Goal: Task Accomplishment & Management: Manage account settings

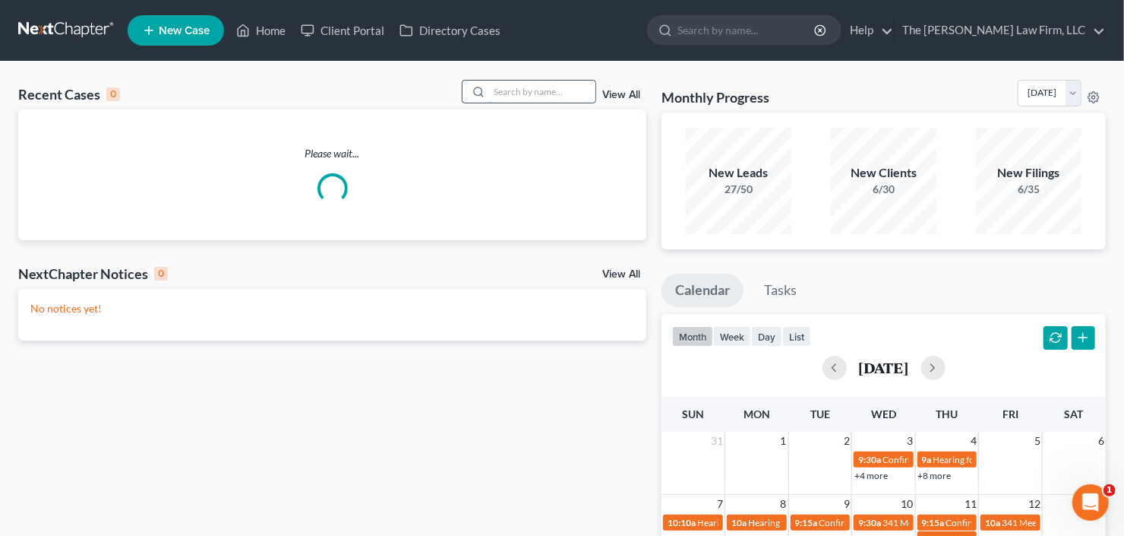
click at [536, 85] on input "search" at bounding box center [542, 92] width 106 height 22
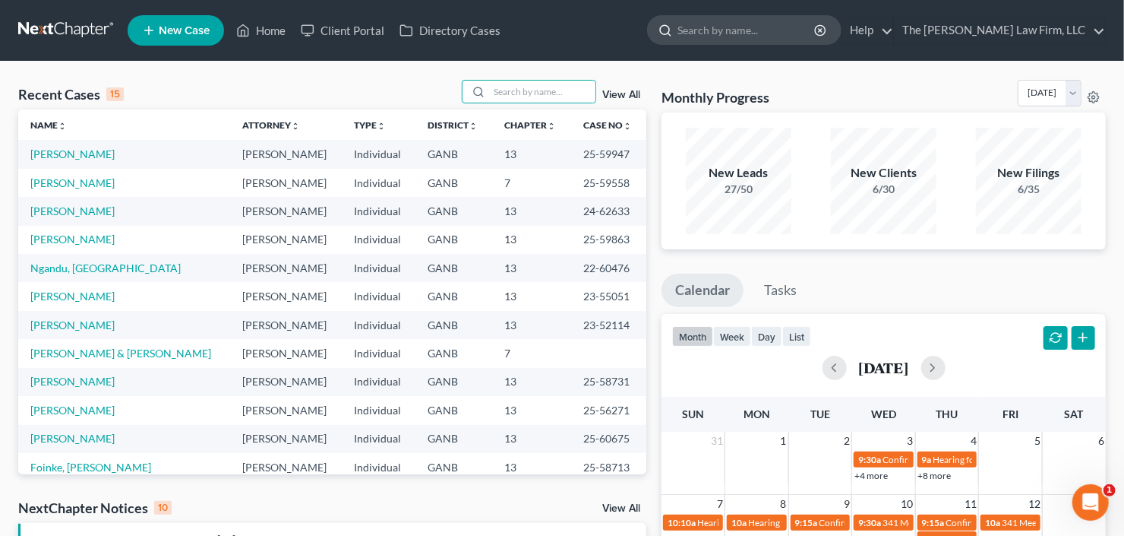
click at [785, 24] on input "search" at bounding box center [747, 30] width 139 height 28
type input "clark"
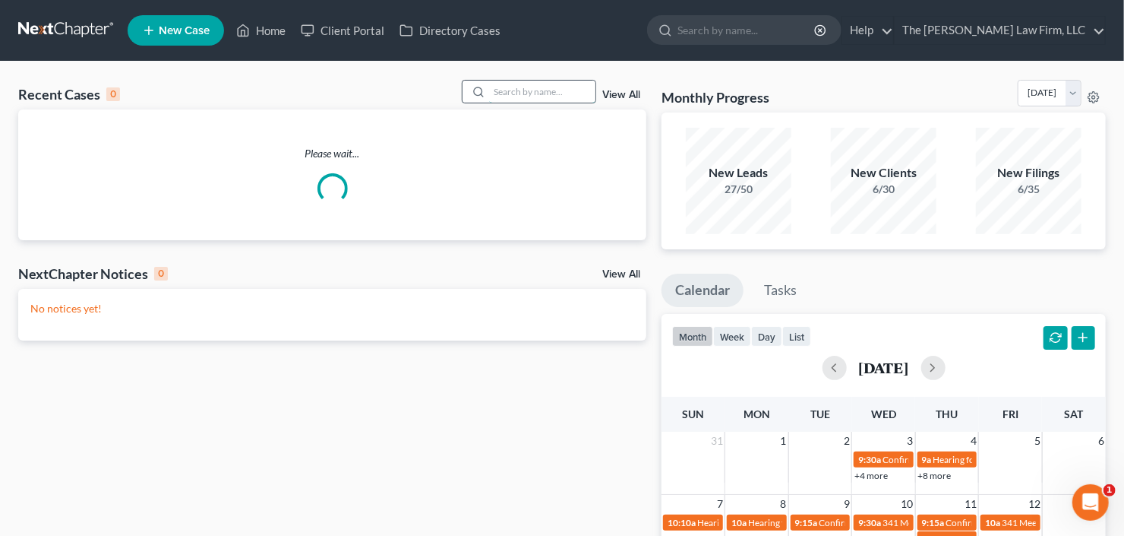
click at [533, 90] on input "search" at bounding box center [542, 92] width 106 height 22
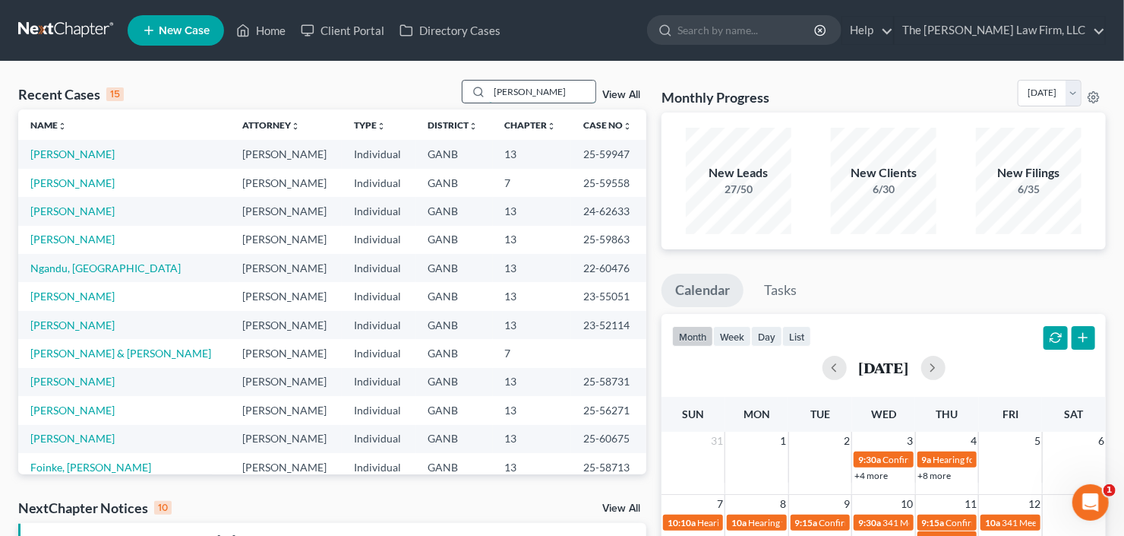
type input "clark"
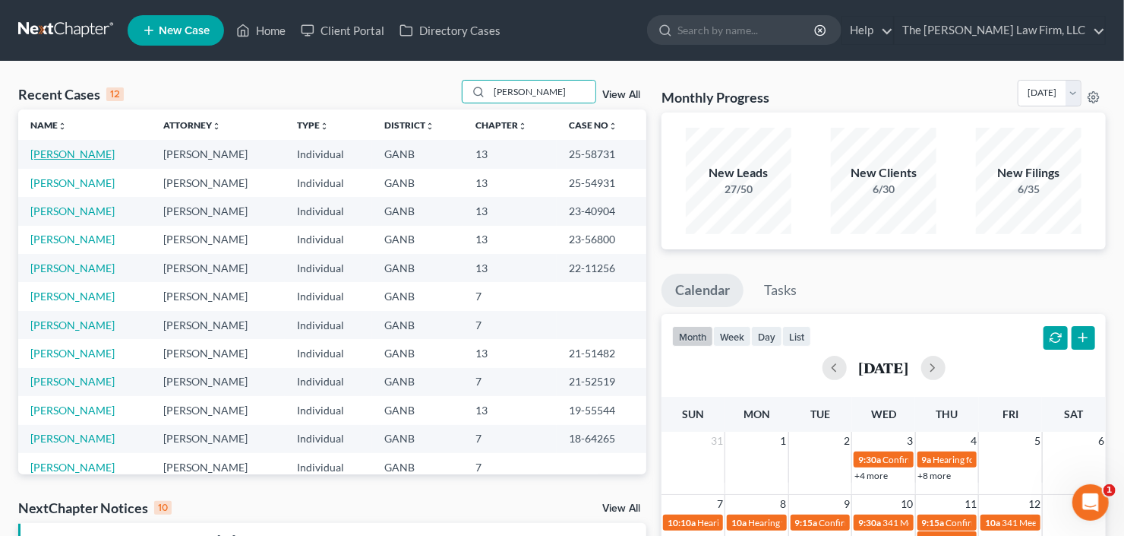
click at [66, 153] on link "Clark, Kareemah" at bounding box center [72, 153] width 84 height 13
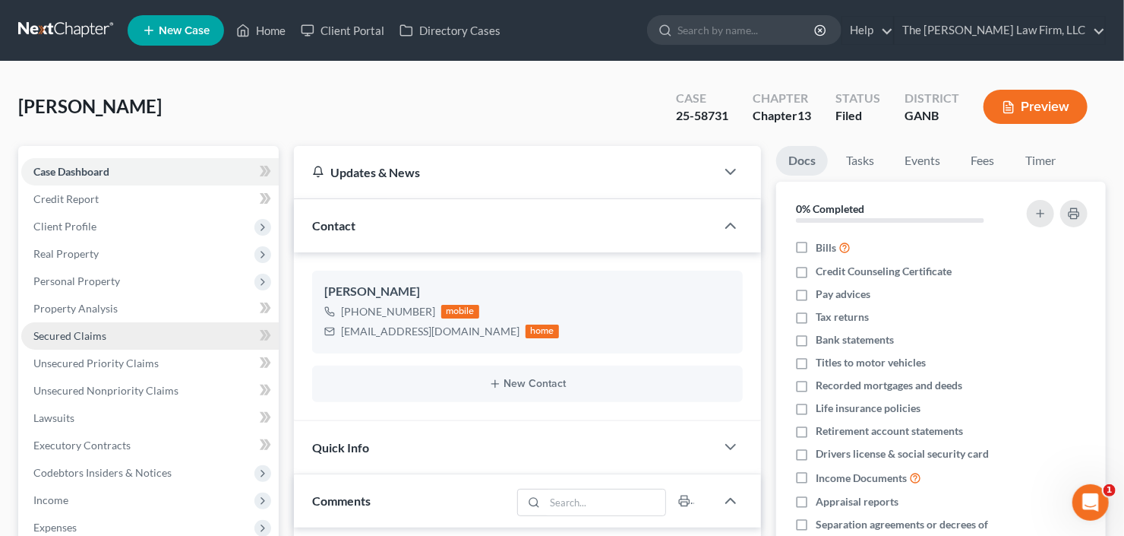
scroll to position [79, 0]
click at [59, 334] on span "Secured Claims" at bounding box center [69, 335] width 73 height 13
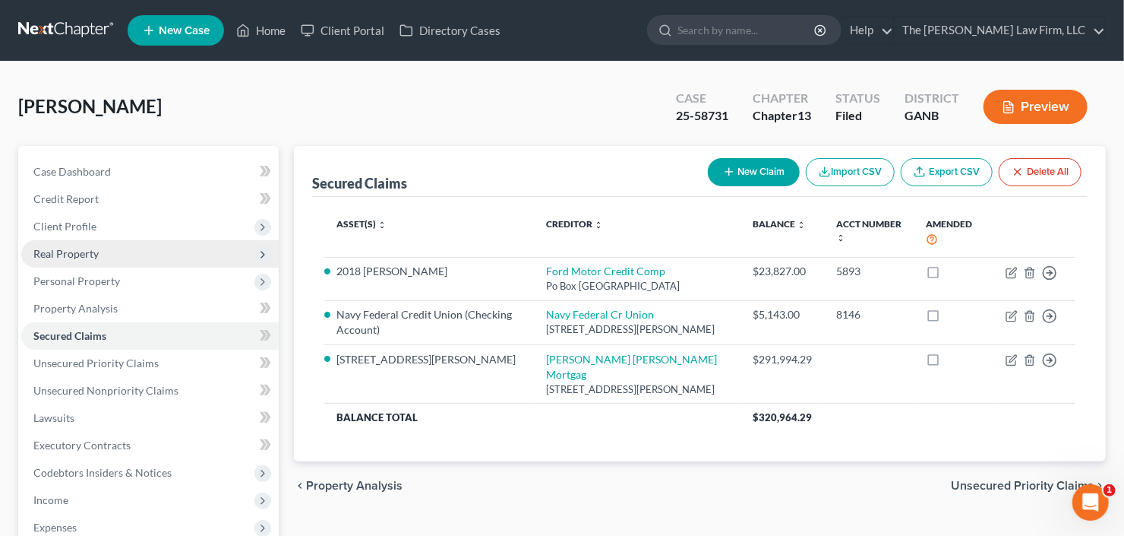
click at [71, 251] on span "Real Property" at bounding box center [65, 253] width 65 height 13
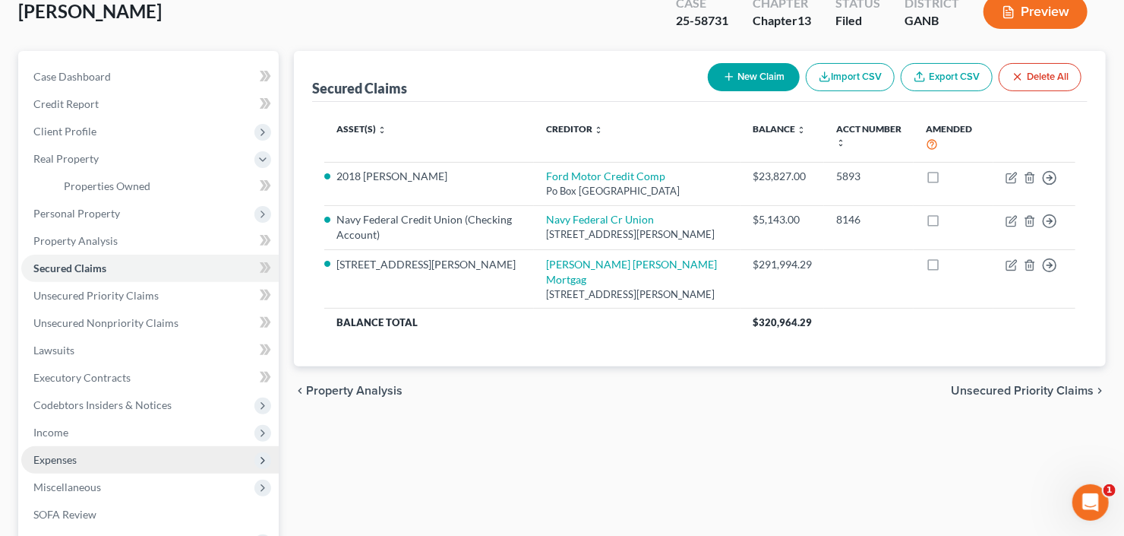
scroll to position [182, 0]
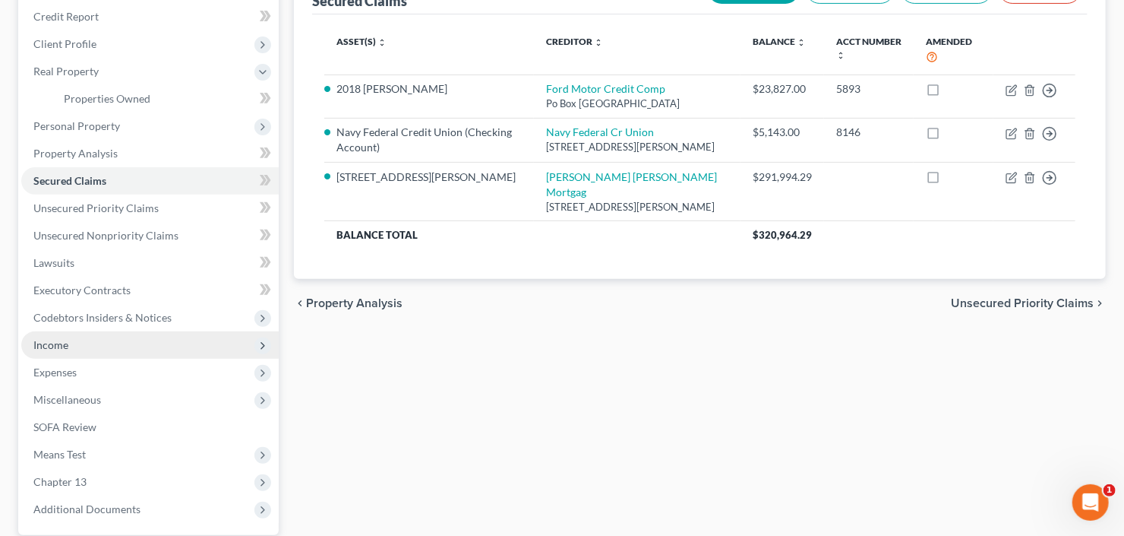
click at [93, 339] on span "Income" at bounding box center [150, 344] width 258 height 27
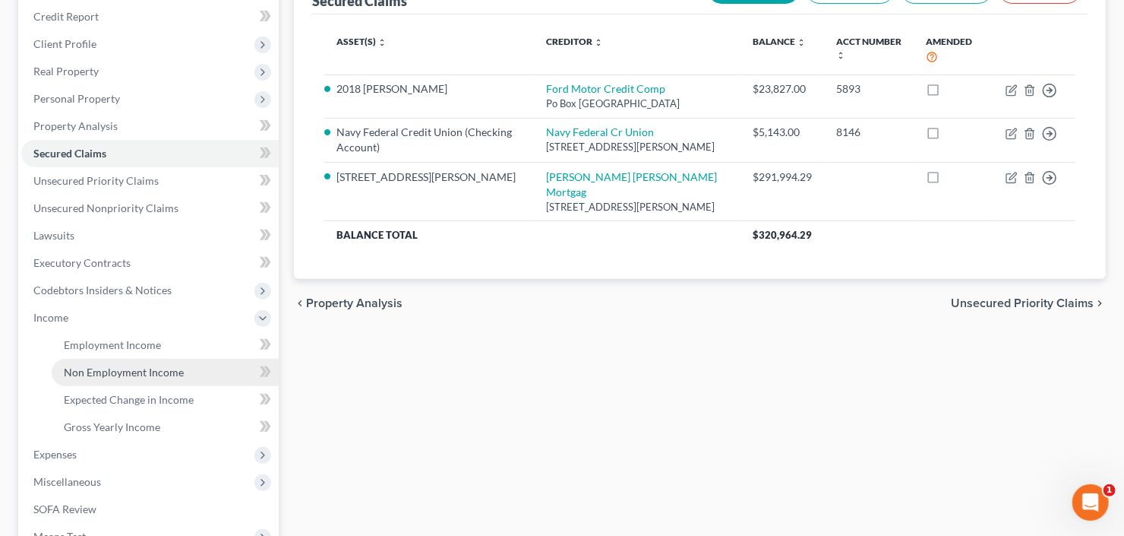
click at [112, 371] on span "Non Employment Income" at bounding box center [124, 371] width 120 height 13
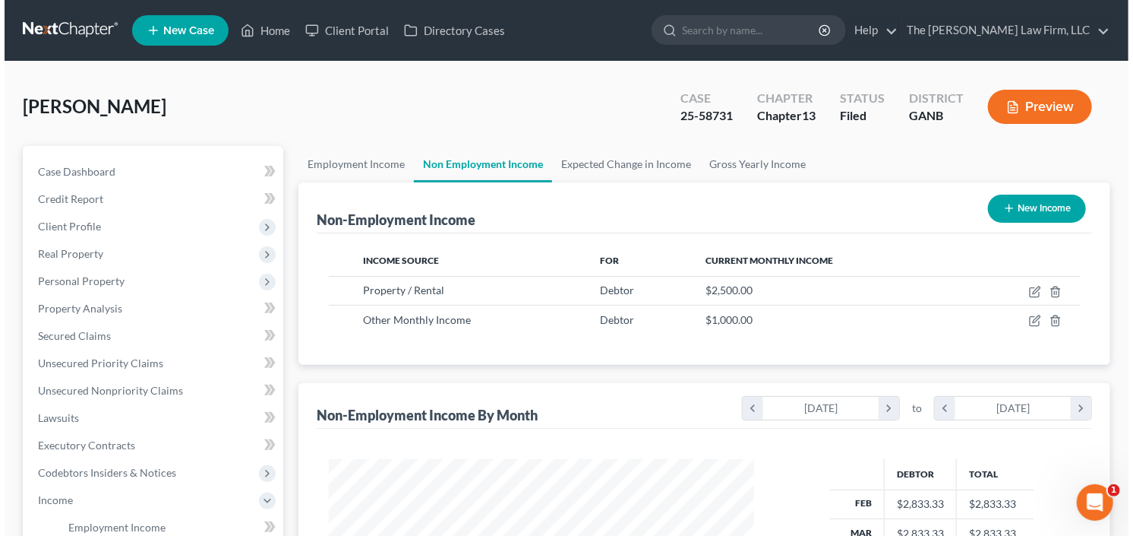
scroll to position [271, 456]
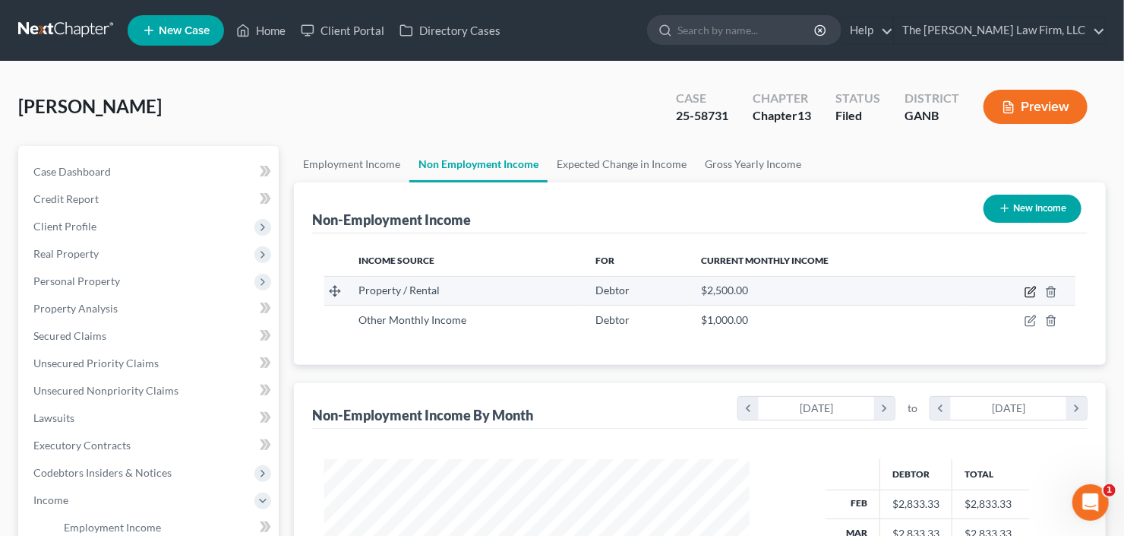
click at [1030, 289] on icon "button" at bounding box center [1032, 289] width 7 height 7
select select "9"
select select "0"
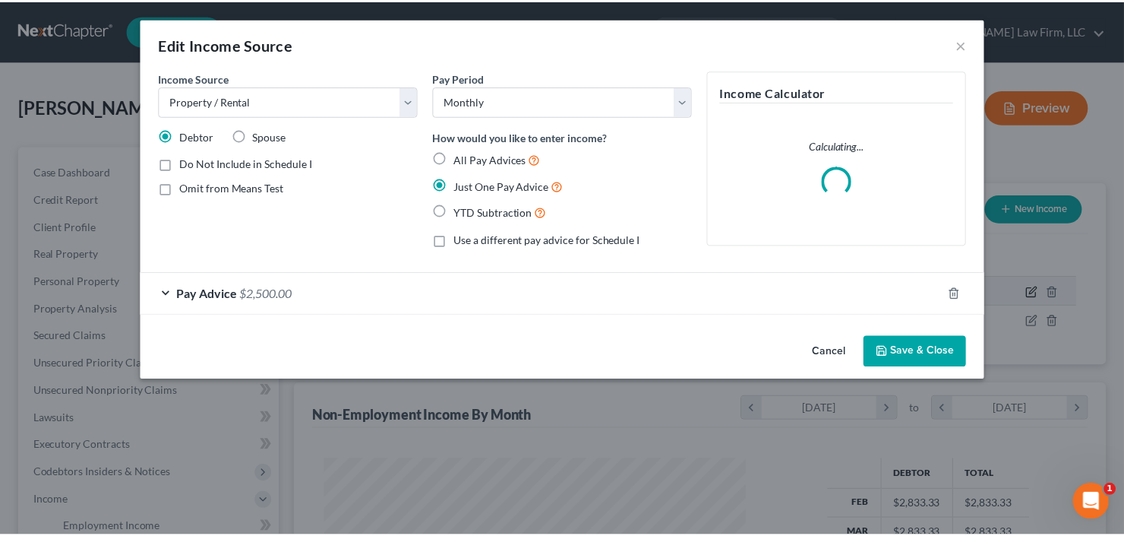
scroll to position [271, 460]
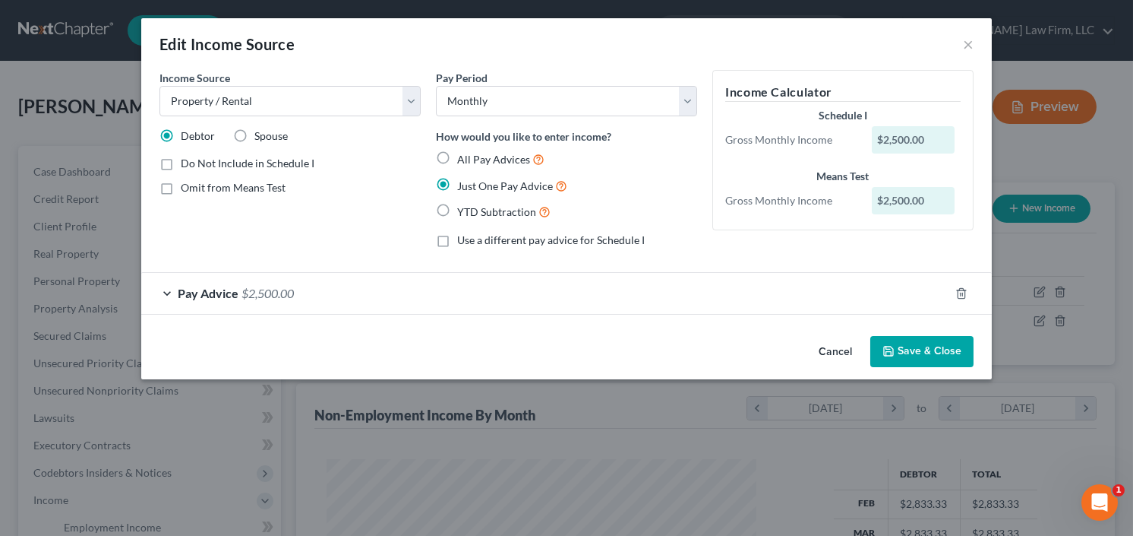
click at [902, 361] on button "Save & Close" at bounding box center [922, 352] width 103 height 32
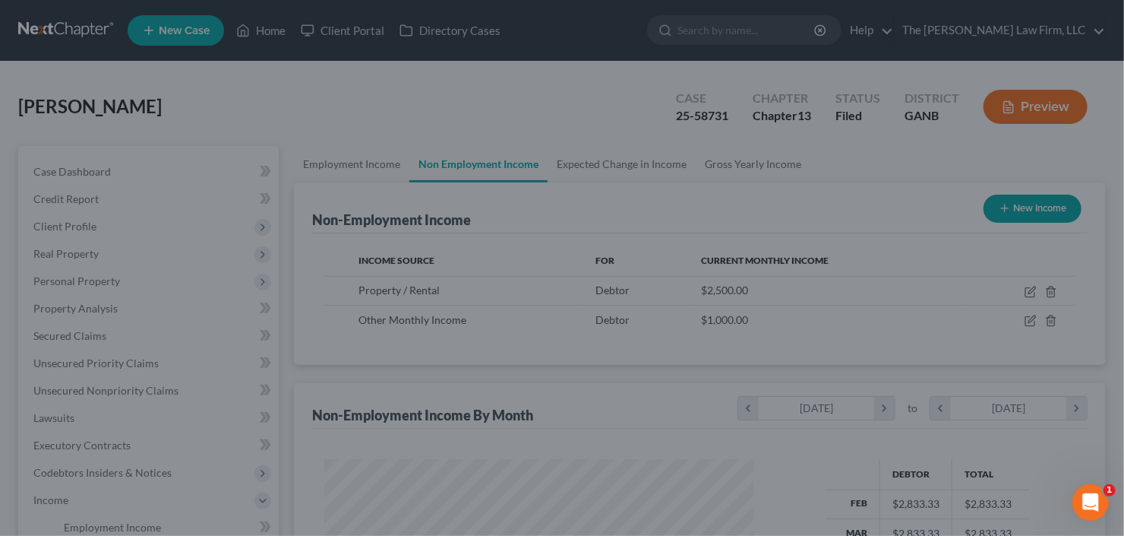
scroll to position [759356, 759170]
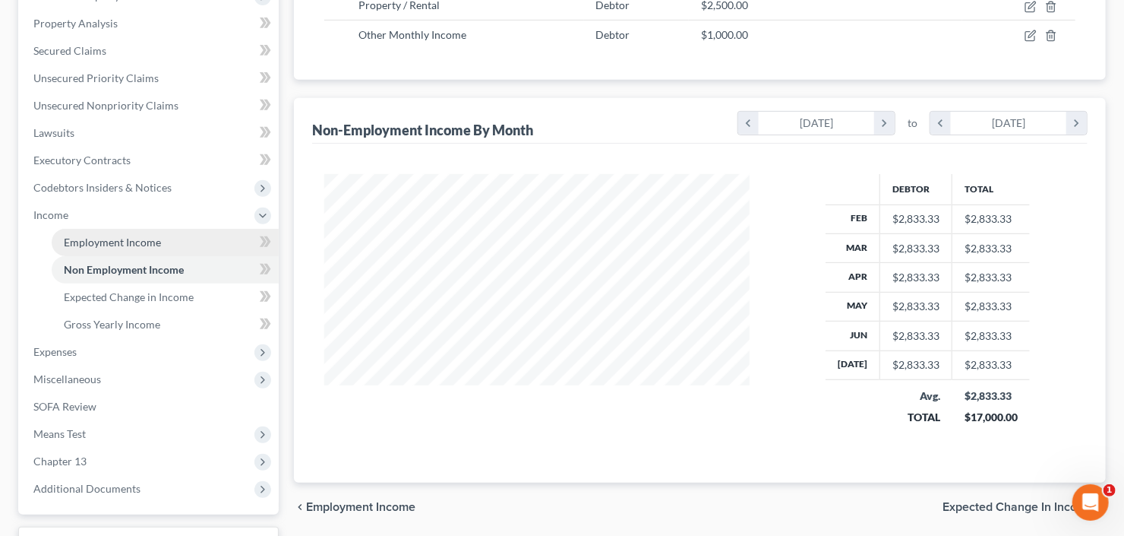
click at [131, 249] on link "Employment Income" at bounding box center [165, 242] width 227 height 27
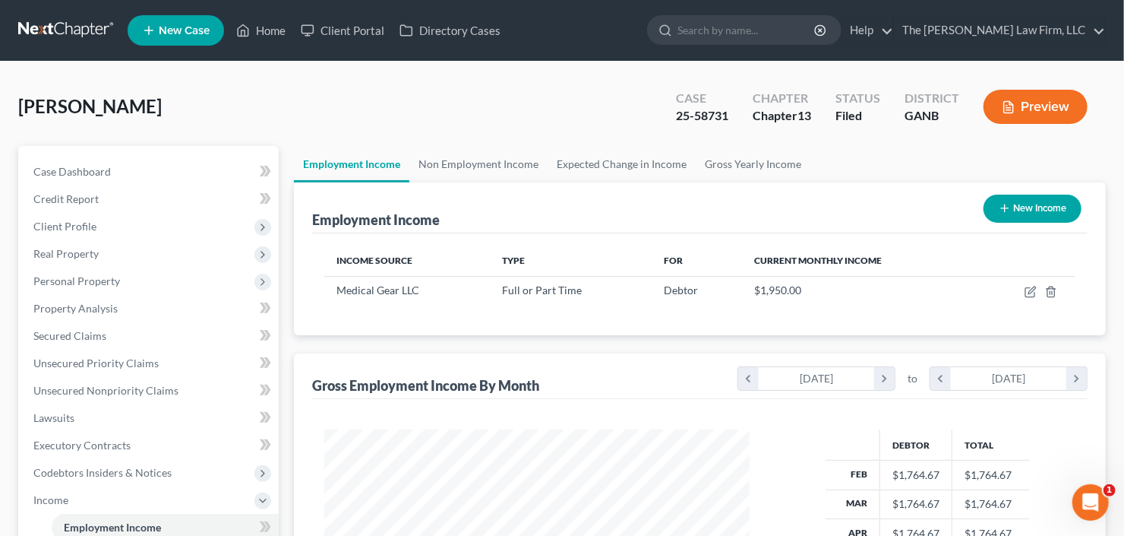
scroll to position [271, 456]
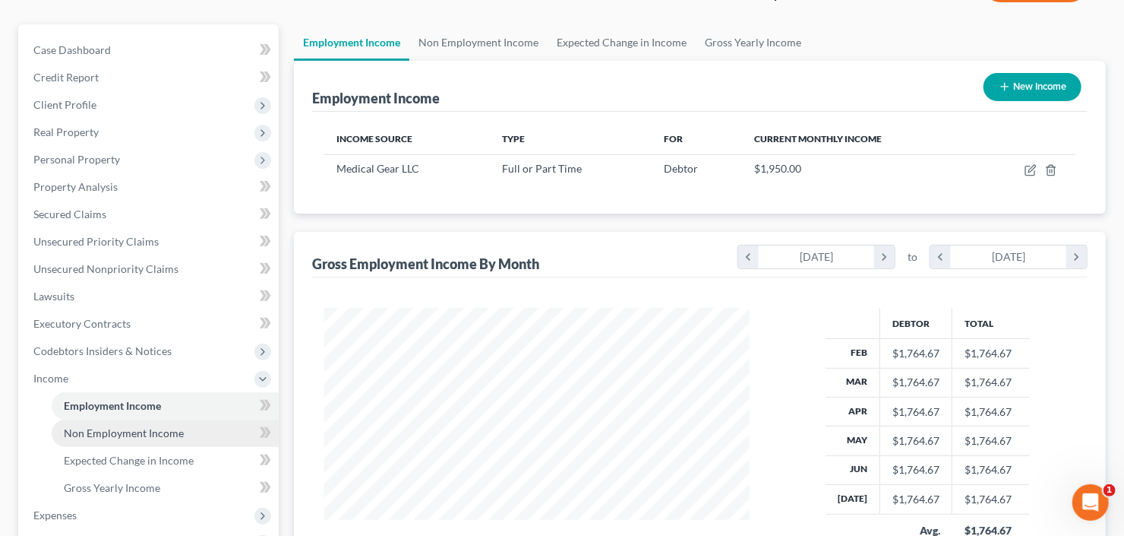
click at [106, 427] on span "Non Employment Income" at bounding box center [124, 432] width 120 height 13
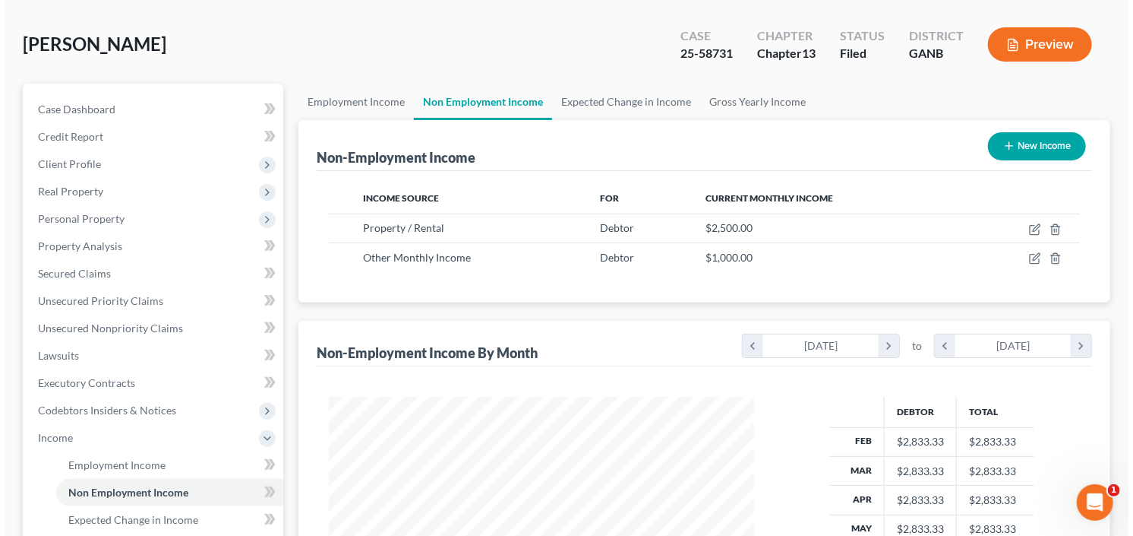
scroll to position [122, 0]
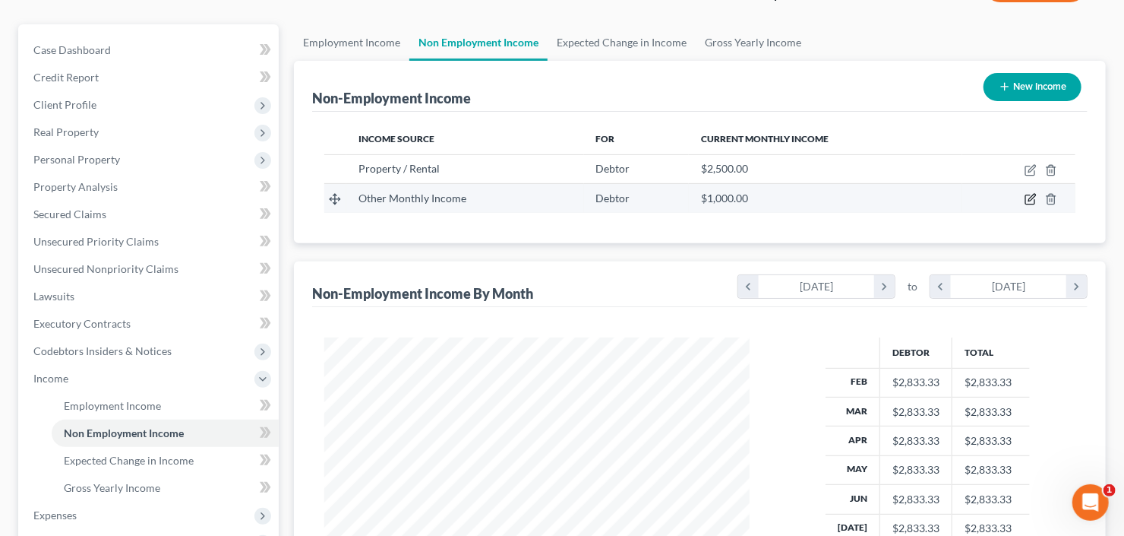
click at [1032, 201] on icon "button" at bounding box center [1031, 199] width 12 height 12
select select "13"
select select "0"
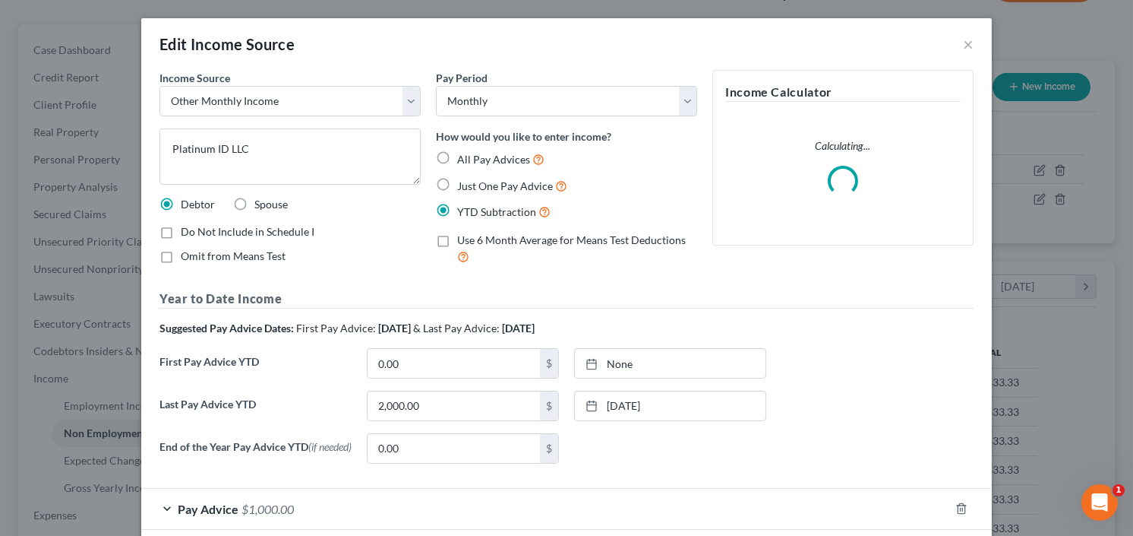
scroll to position [78, 0]
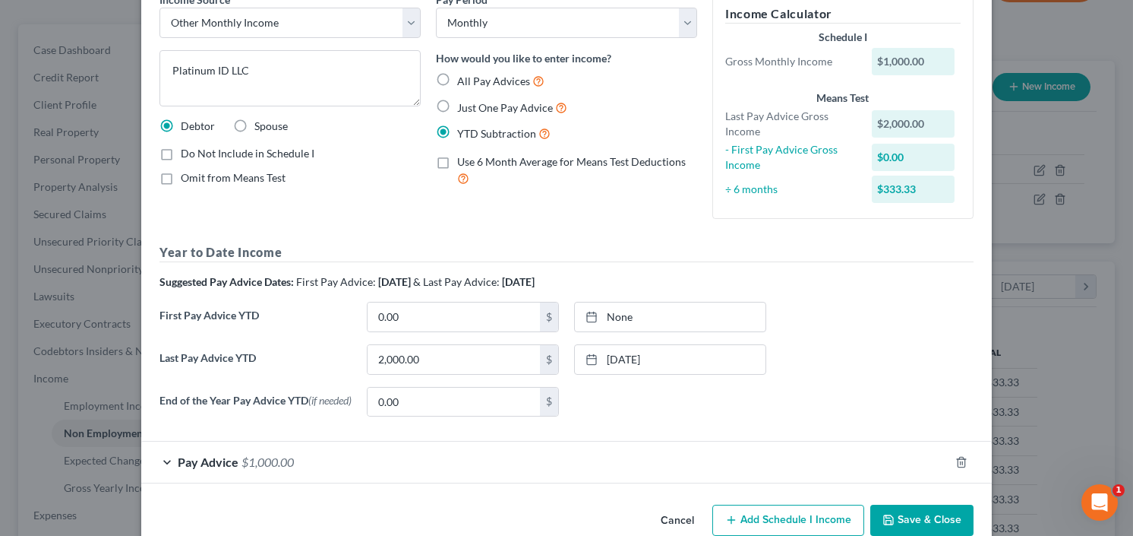
click at [826, 253] on h5 "Year to Date Income" at bounding box center [567, 252] width 814 height 19
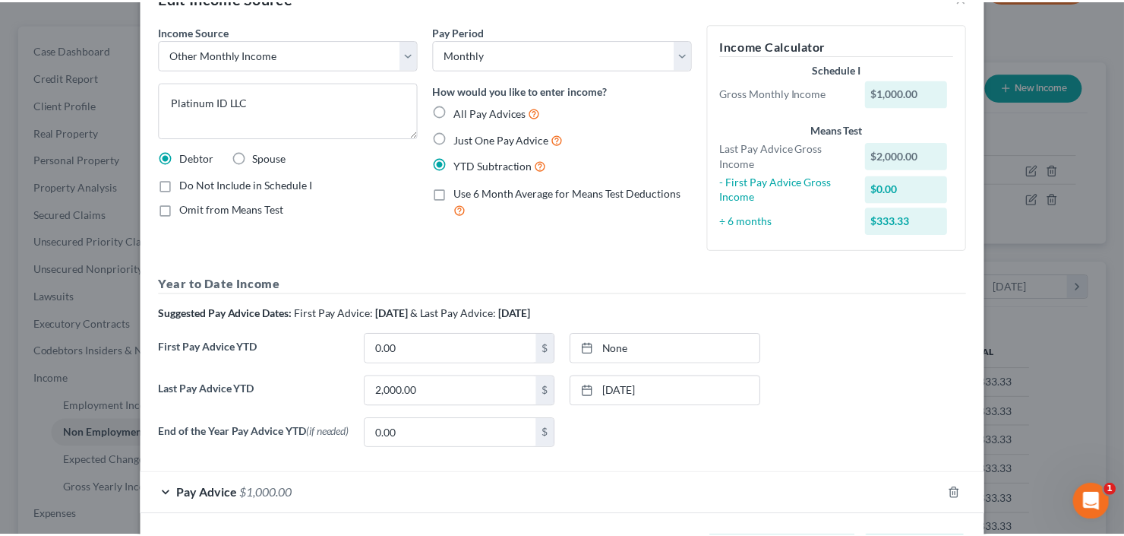
scroll to position [0, 0]
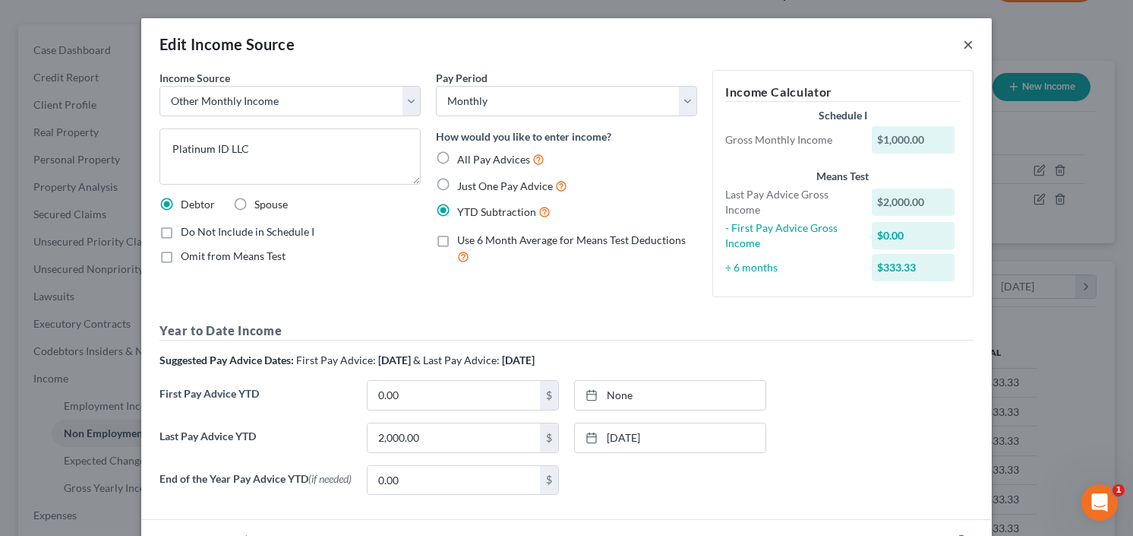
click at [963, 48] on button "×" at bounding box center [968, 44] width 11 height 18
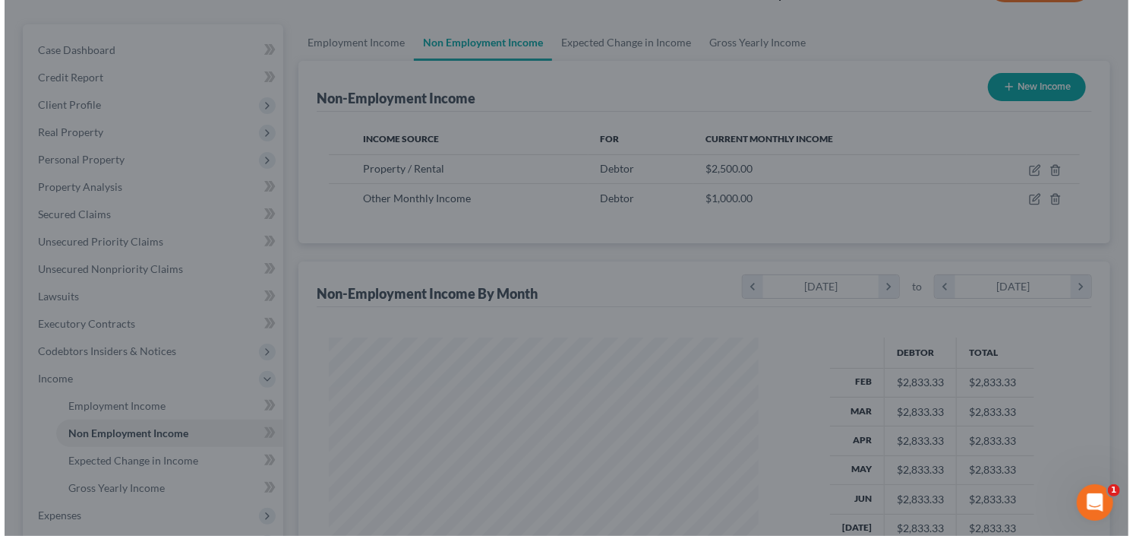
scroll to position [759356, 759170]
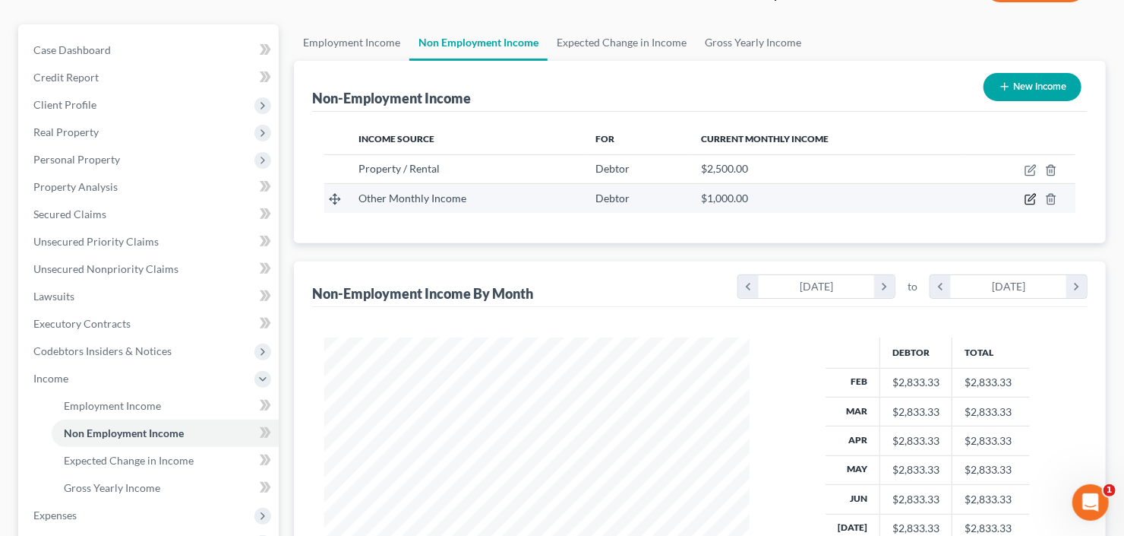
click at [1030, 200] on icon "button" at bounding box center [1031, 199] width 12 height 12
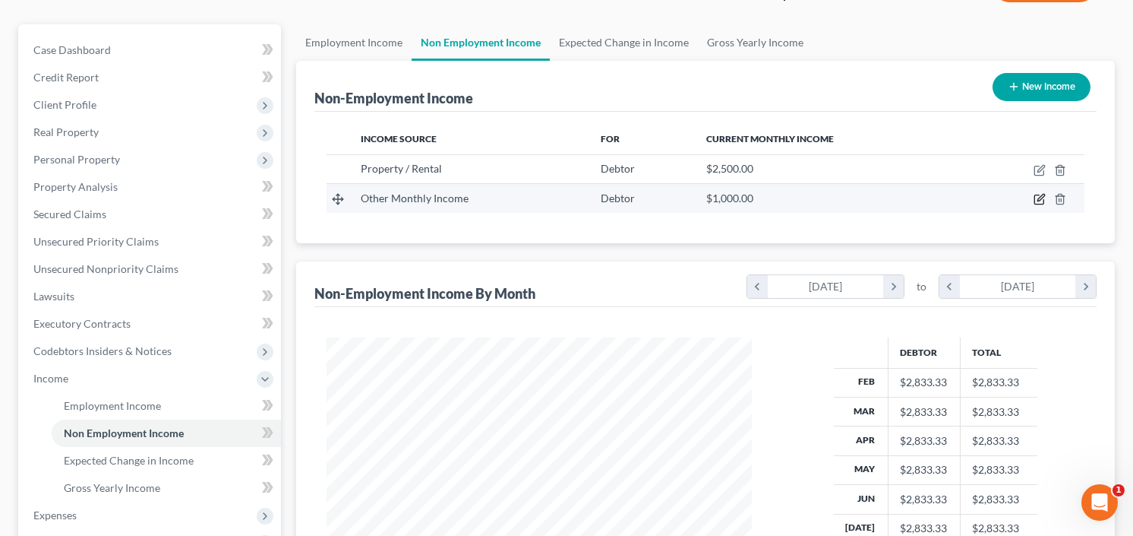
select select "13"
select select "0"
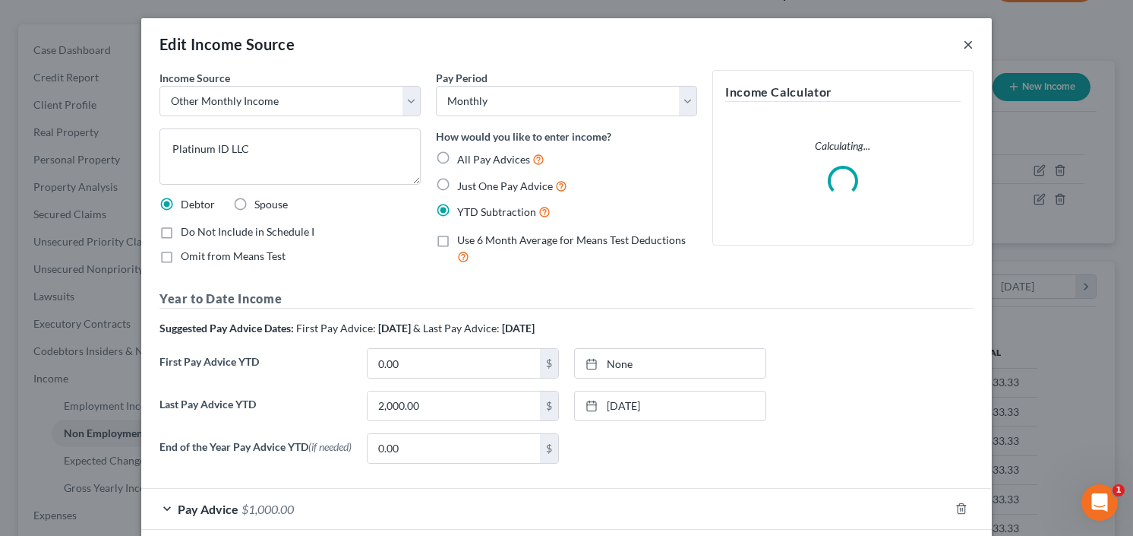
click at [963, 46] on button "×" at bounding box center [968, 44] width 11 height 18
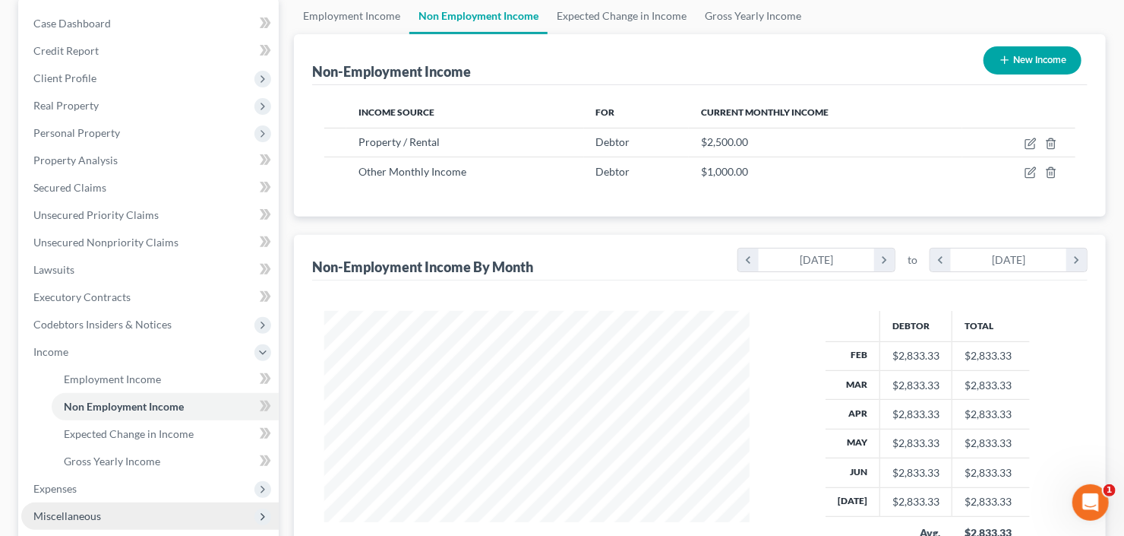
scroll to position [406, 0]
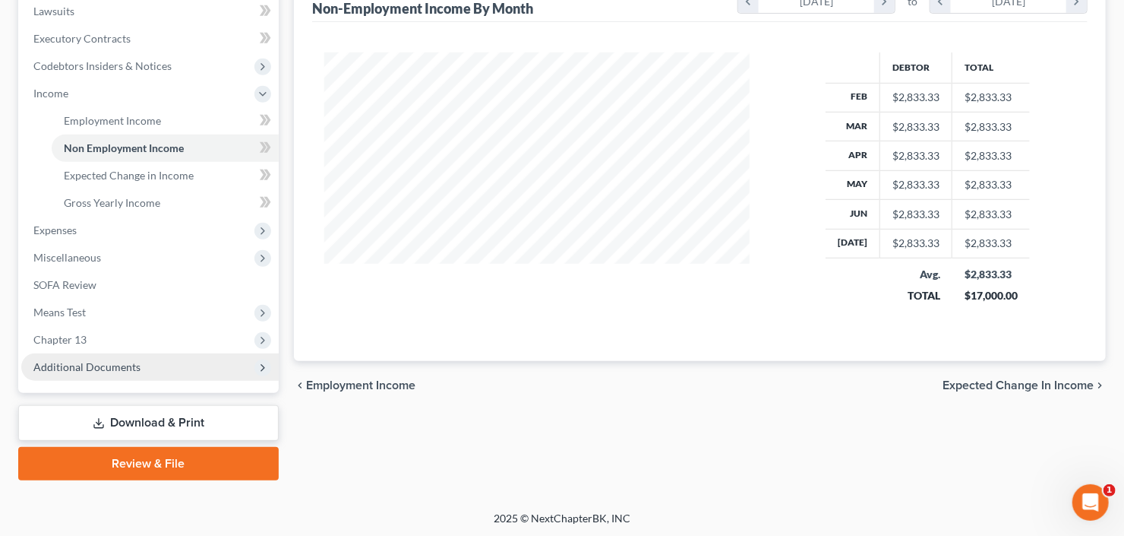
click at [90, 363] on span "Additional Documents" at bounding box center [86, 366] width 107 height 13
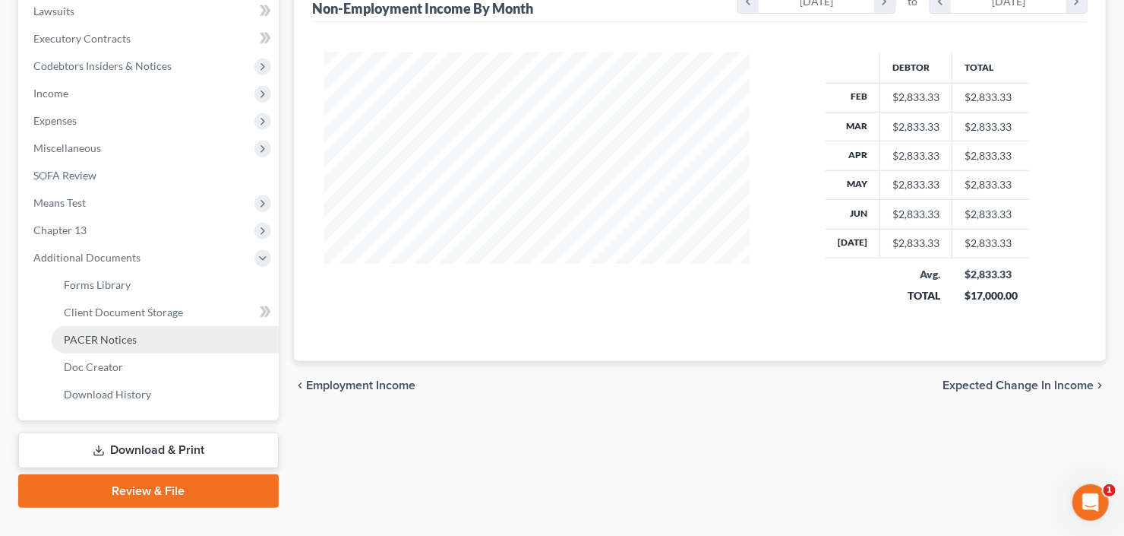
click at [109, 343] on span "PACER Notices" at bounding box center [100, 339] width 73 height 13
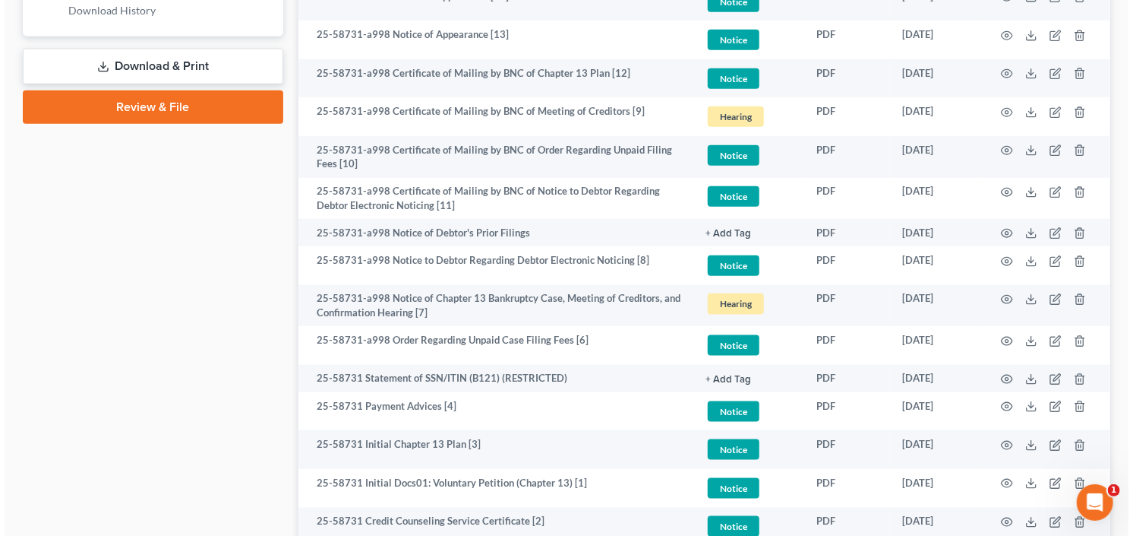
scroll to position [912, 0]
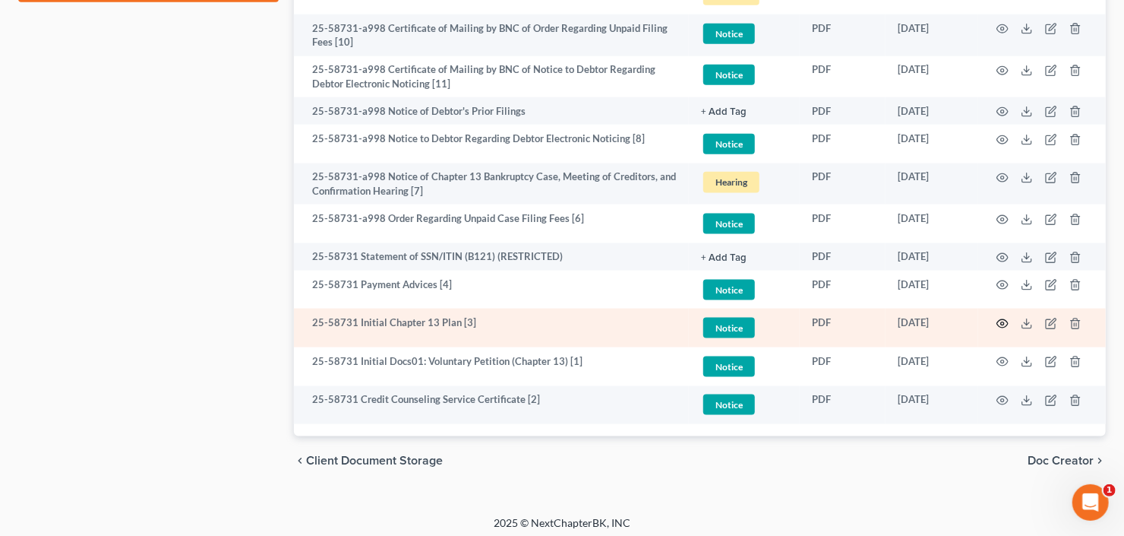
click at [1001, 320] on icon "button" at bounding box center [1003, 324] width 12 height 12
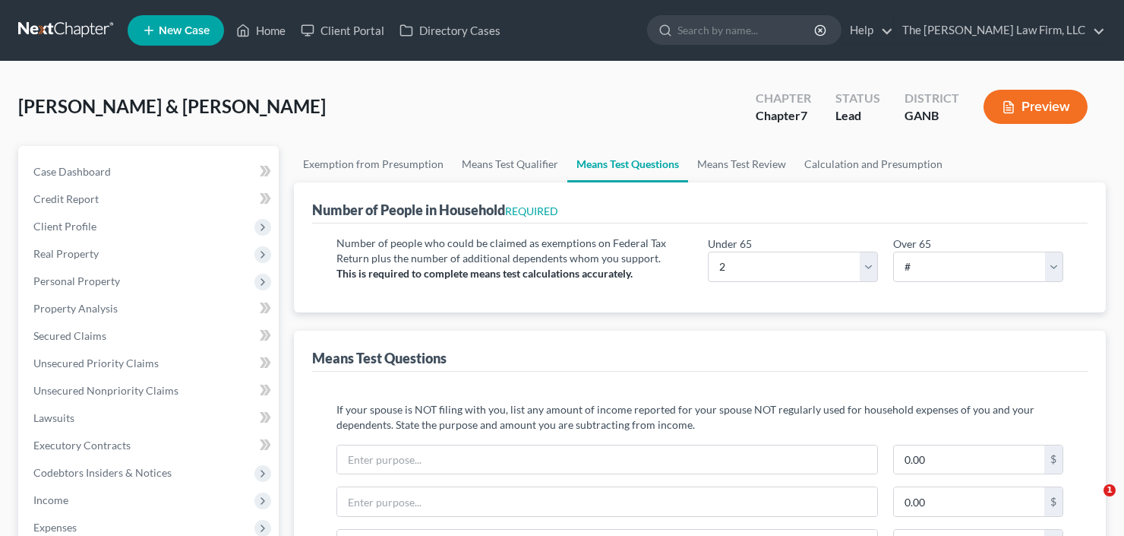
select select "2"
select select "0"
select select "60"
select select "1"
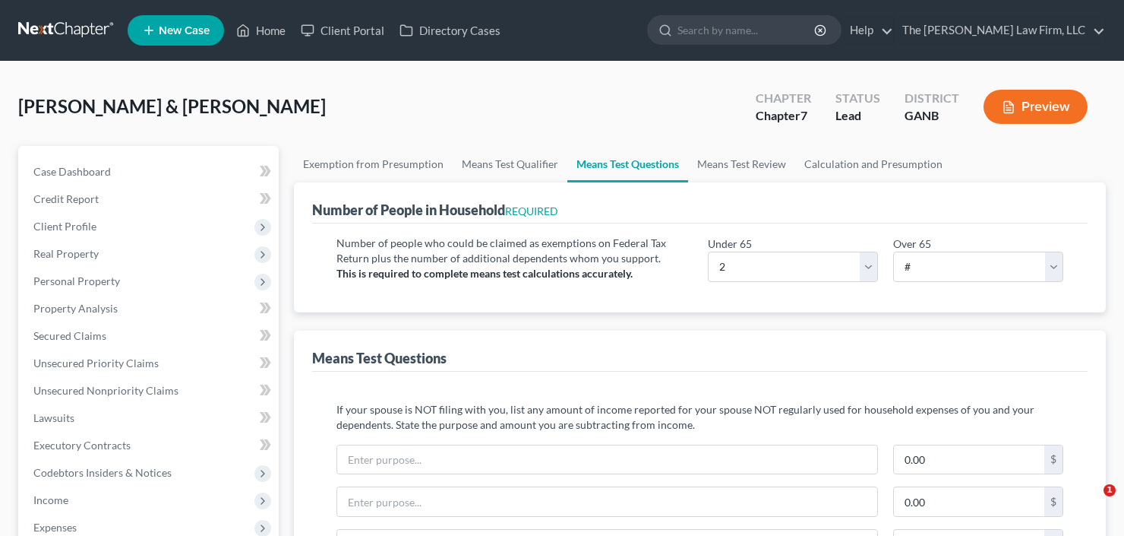
select select "60"
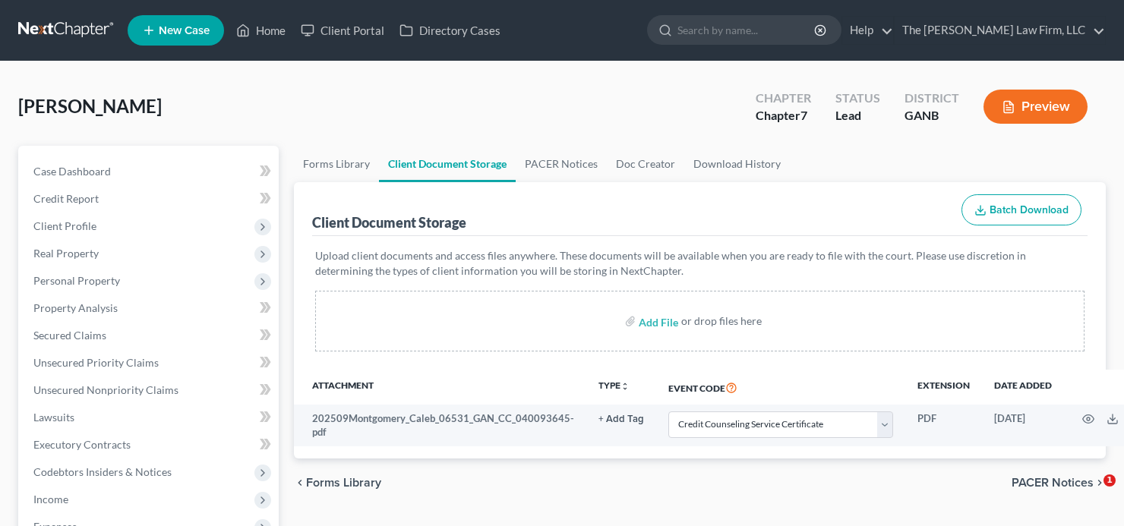
select select "5"
